Goal: Task Accomplishment & Management: Use online tool/utility

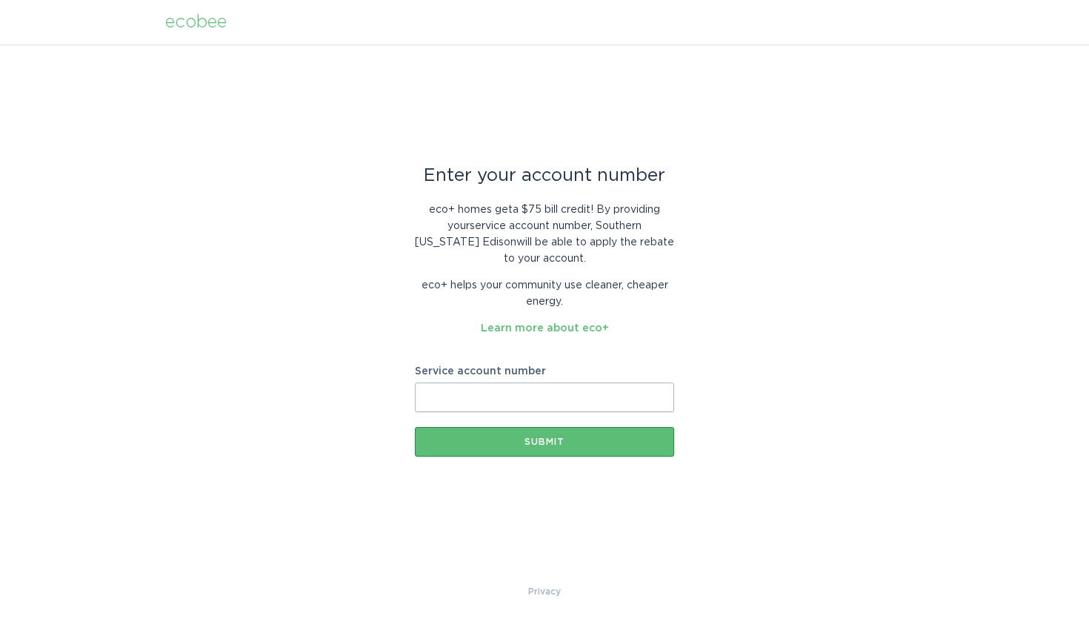
click at [510, 397] on input "Service account number" at bounding box center [544, 397] width 259 height 30
click at [356, 388] on div "Enter your account number eco+ homes get a $75 bill credit ! By providing your …" at bounding box center [544, 313] width 1089 height 539
click at [451, 395] on input "Service account number" at bounding box center [544, 397] width 259 height 30
paste input "700804626057"
paste input "text"
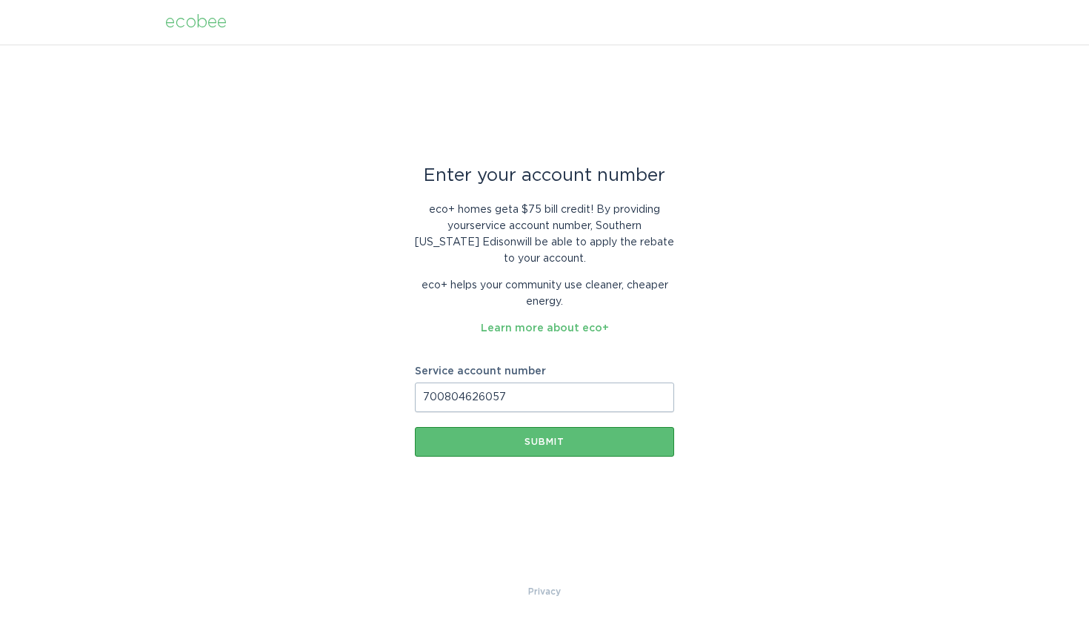
type input "700804626057"
click at [667, 314] on div "eco+ homes get a $75 bill credit ! By providing your service account number , […" at bounding box center [544, 263] width 259 height 145
click at [557, 442] on div "Submit" at bounding box center [544, 441] width 245 height 9
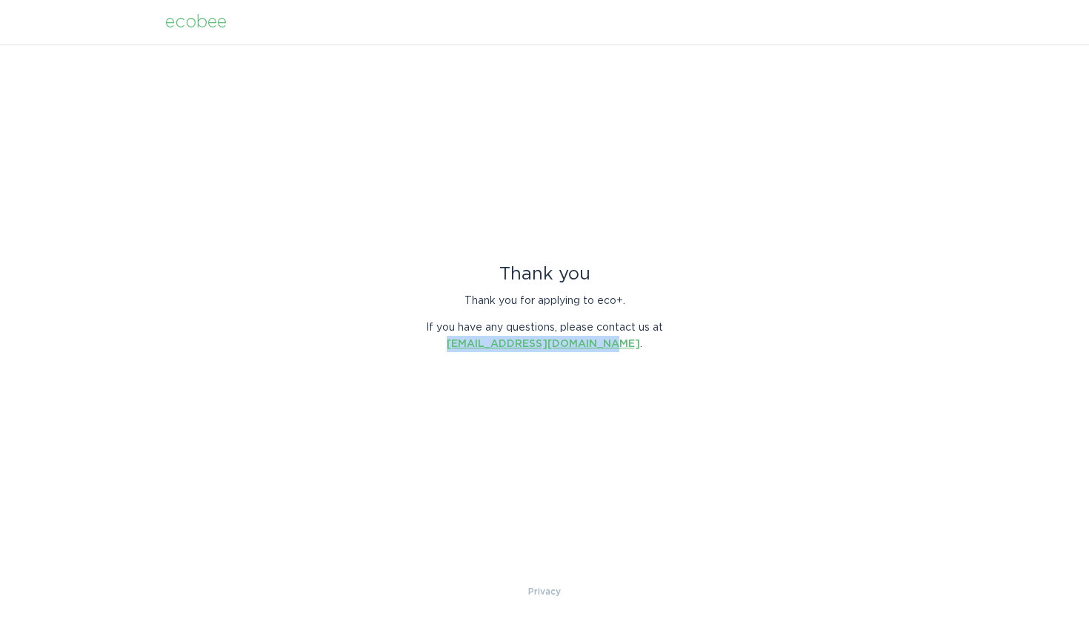
drag, startPoint x: 459, startPoint y: 342, endPoint x: 617, endPoint y: 344, distance: 157.9
click at [617, 344] on p "If you have any questions, please contact us at [EMAIL_ADDRESS][DOMAIN_NAME] ." at bounding box center [544, 335] width 259 height 33
copy p "[EMAIL_ADDRESS][DOMAIN_NAME]"
